Goal: Task Accomplishment & Management: Manage account settings

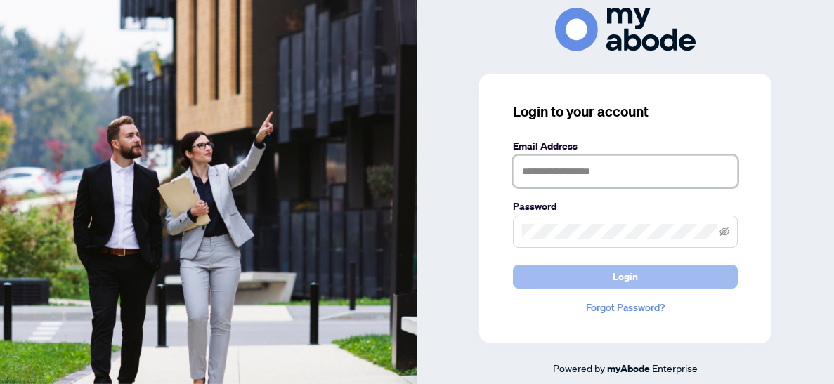
type input "**********"
click at [612, 275] on span "Login" at bounding box center [624, 276] width 25 height 22
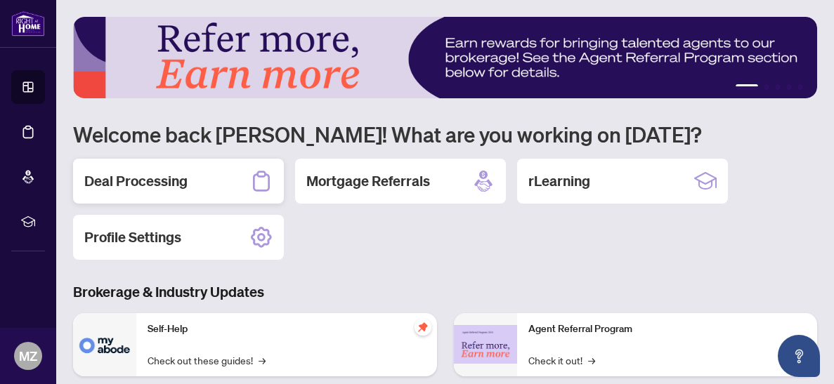
click at [162, 181] on h2 "Deal Processing" at bounding box center [135, 181] width 103 height 20
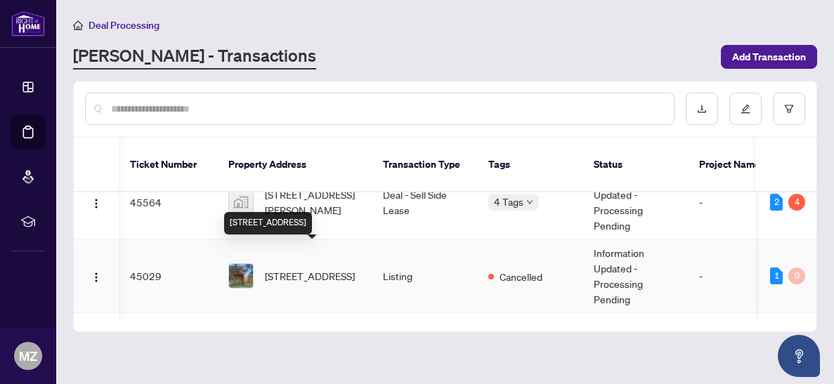
click at [313, 218] on span "[STREET_ADDRESS][PERSON_NAME]" at bounding box center [313, 202] width 96 height 31
click div "Transaction Communication 4"
click icon "close"
